Goal: Check status: Check status

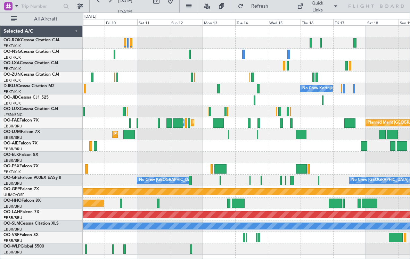
click at [254, 102] on div at bounding box center [255, 100] width 2 height 9
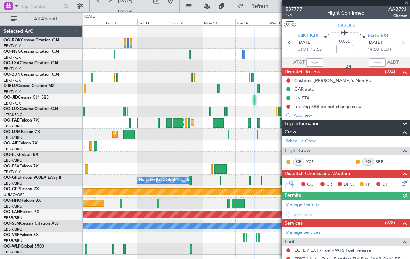
click at [408, 3] on div at bounding box center [346, 3] width 128 height 6
click at [408, 3] on span at bounding box center [407, 3] width 7 height 6
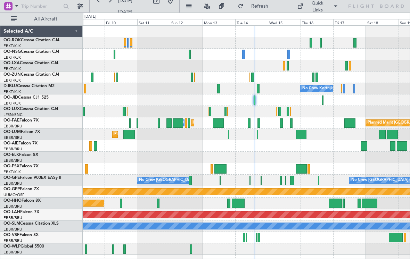
type input "0"
click at [252, 75] on div at bounding box center [252, 77] width 3 height 9
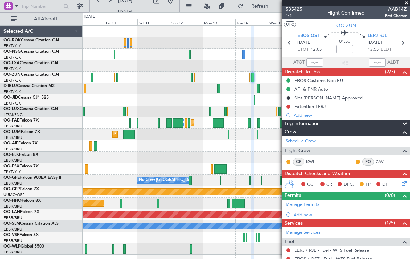
click at [408, 3] on span at bounding box center [407, 3] width 7 height 6
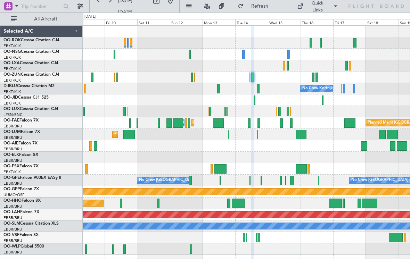
type input "0"
click at [251, 81] on div at bounding box center [246, 77] width 327 height 11
click at [253, 78] on div at bounding box center [252, 77] width 3 height 9
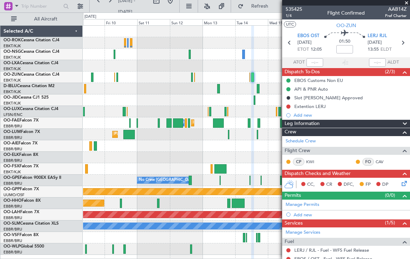
click at [409, 1] on span at bounding box center [407, 3] width 7 height 6
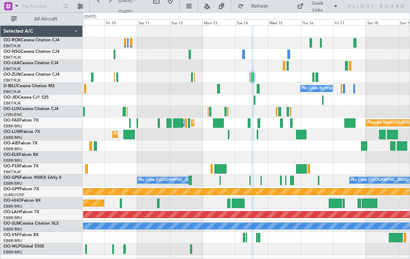
type input "0"
click at [311, 77] on div at bounding box center [246, 77] width 327 height 11
click at [312, 77] on div at bounding box center [246, 77] width 327 height 11
click at [315, 75] on div at bounding box center [246, 77] width 327 height 11
click at [312, 77] on div at bounding box center [246, 77] width 327 height 11
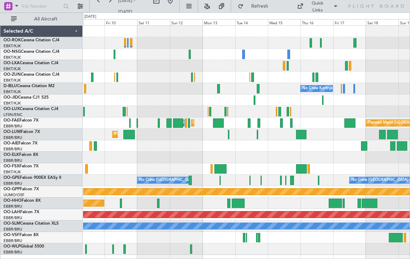
click at [314, 75] on div at bounding box center [314, 77] width 2 height 9
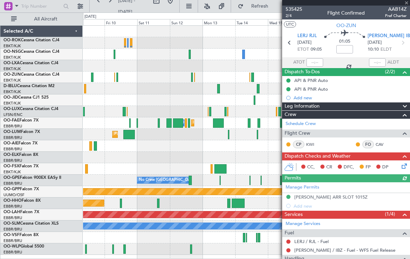
click at [408, 4] on div at bounding box center [346, 3] width 128 height 6
click at [406, 5] on span at bounding box center [407, 3] width 7 height 6
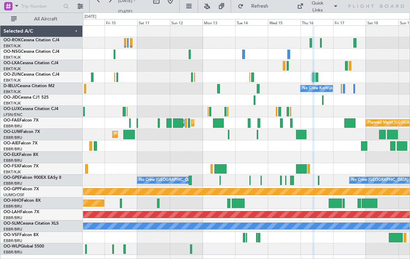
type input "0"
